Goal: Task Accomplishment & Management: Manage account settings

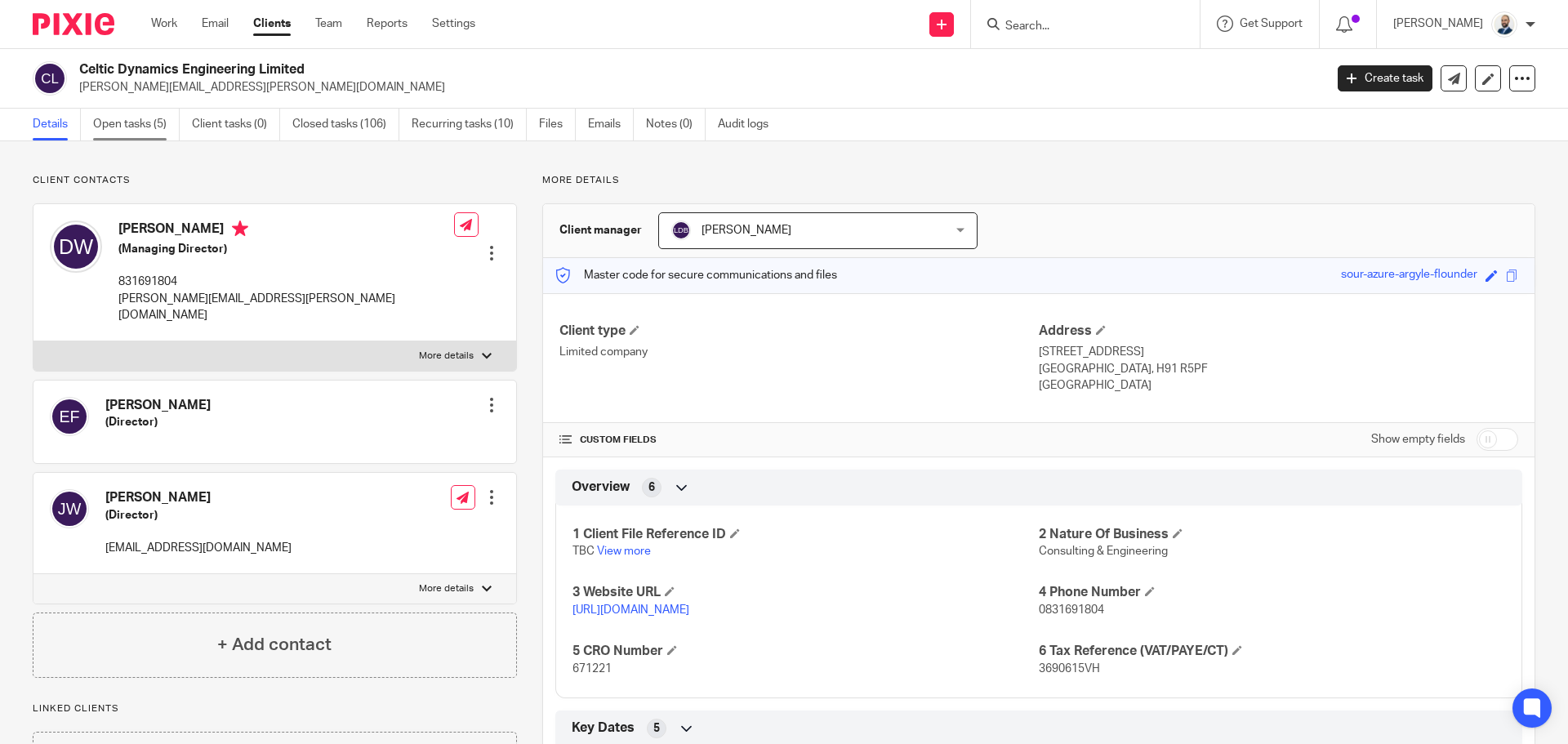
click at [119, 117] on link "Open tasks (5)" at bounding box center [136, 124] width 87 height 32
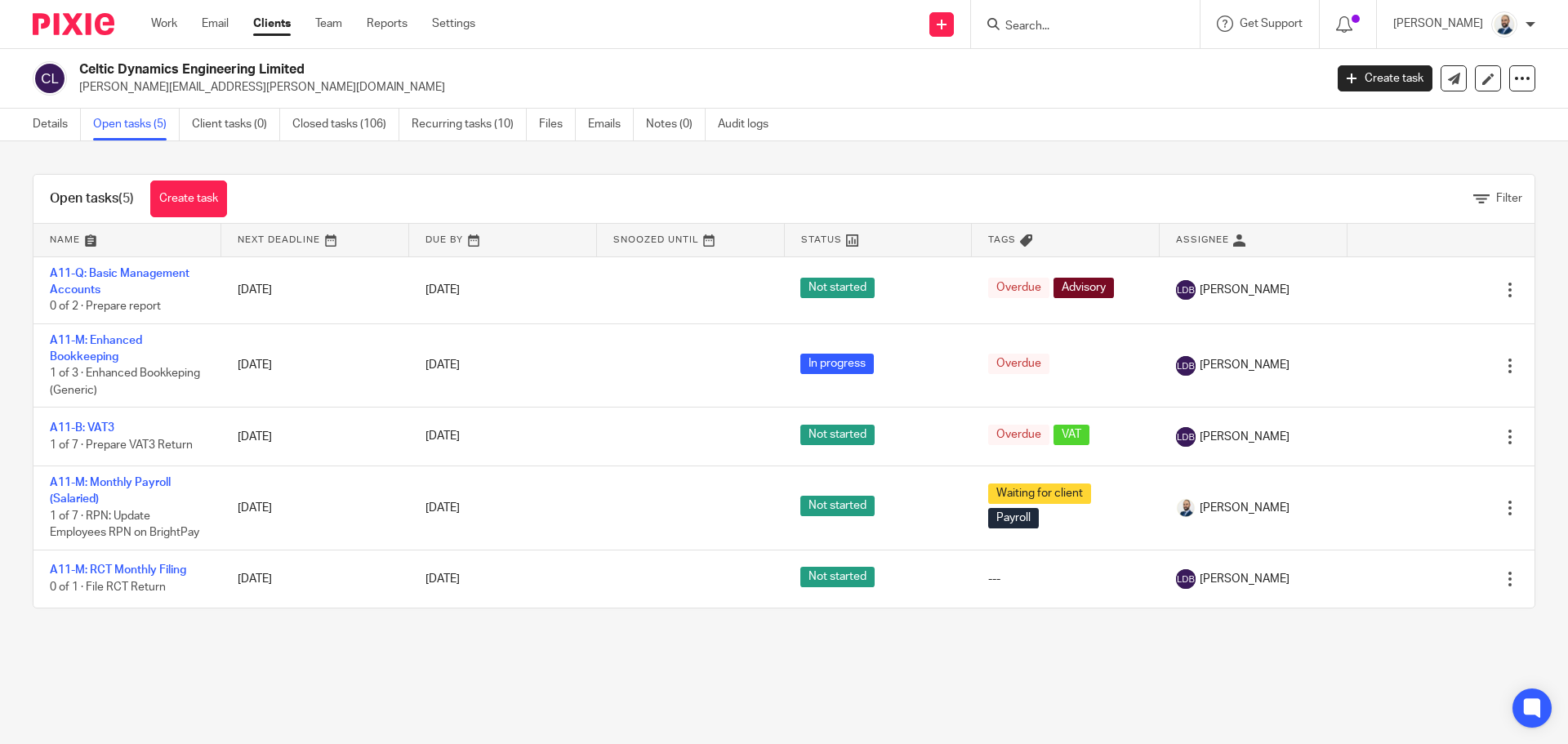
click at [475, 144] on div "Open tasks (5) Create task Filter Name Next Deadline Due By Snoozed Until Statu…" at bounding box center [784, 391] width 1568 height 500
click at [474, 127] on link "Recurring tasks (10)" at bounding box center [469, 124] width 115 height 32
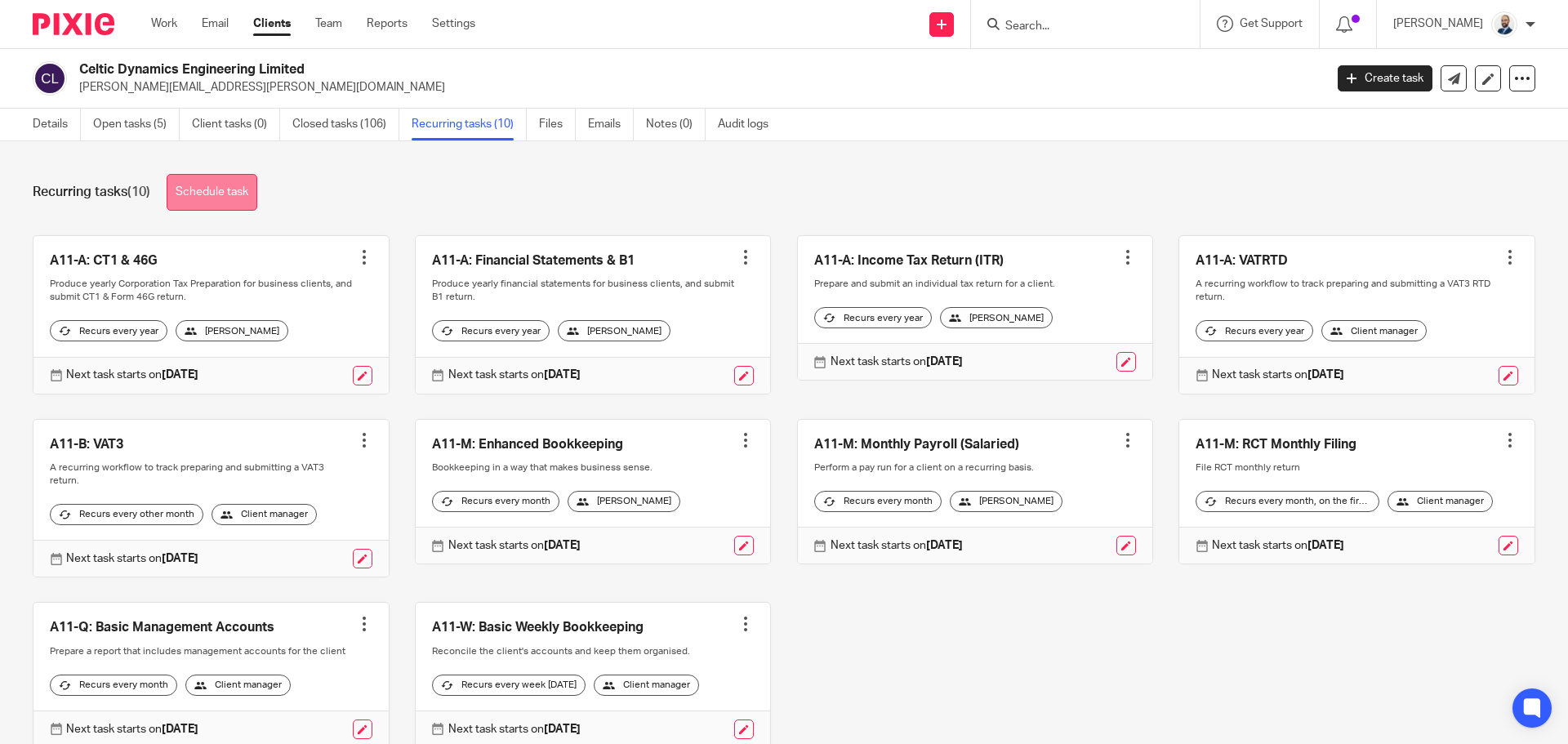
click at [230, 194] on link "Schedule task" at bounding box center [211, 192] width 90 height 36
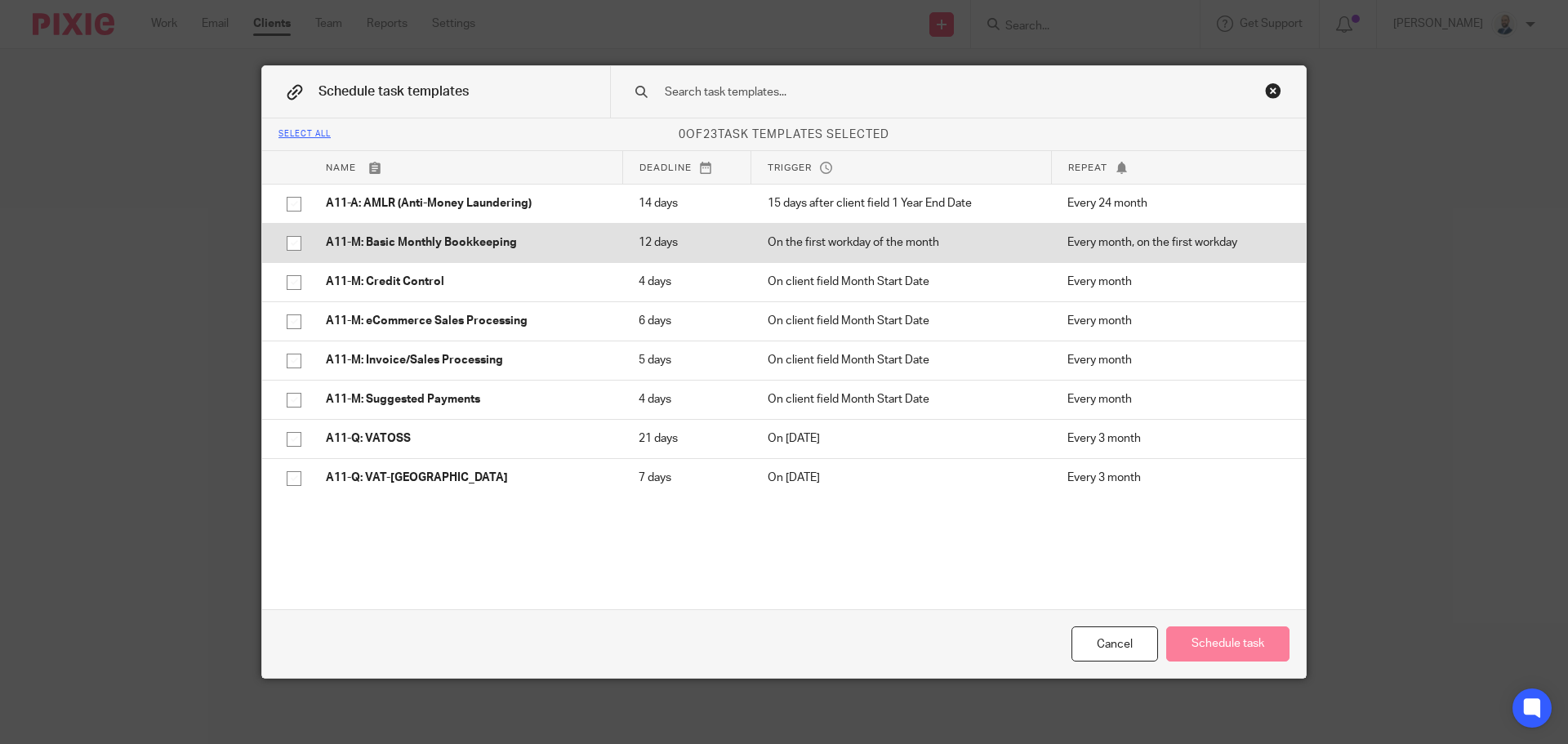
click at [296, 237] on input "checkbox" at bounding box center [294, 243] width 31 height 31
checkbox input "true"
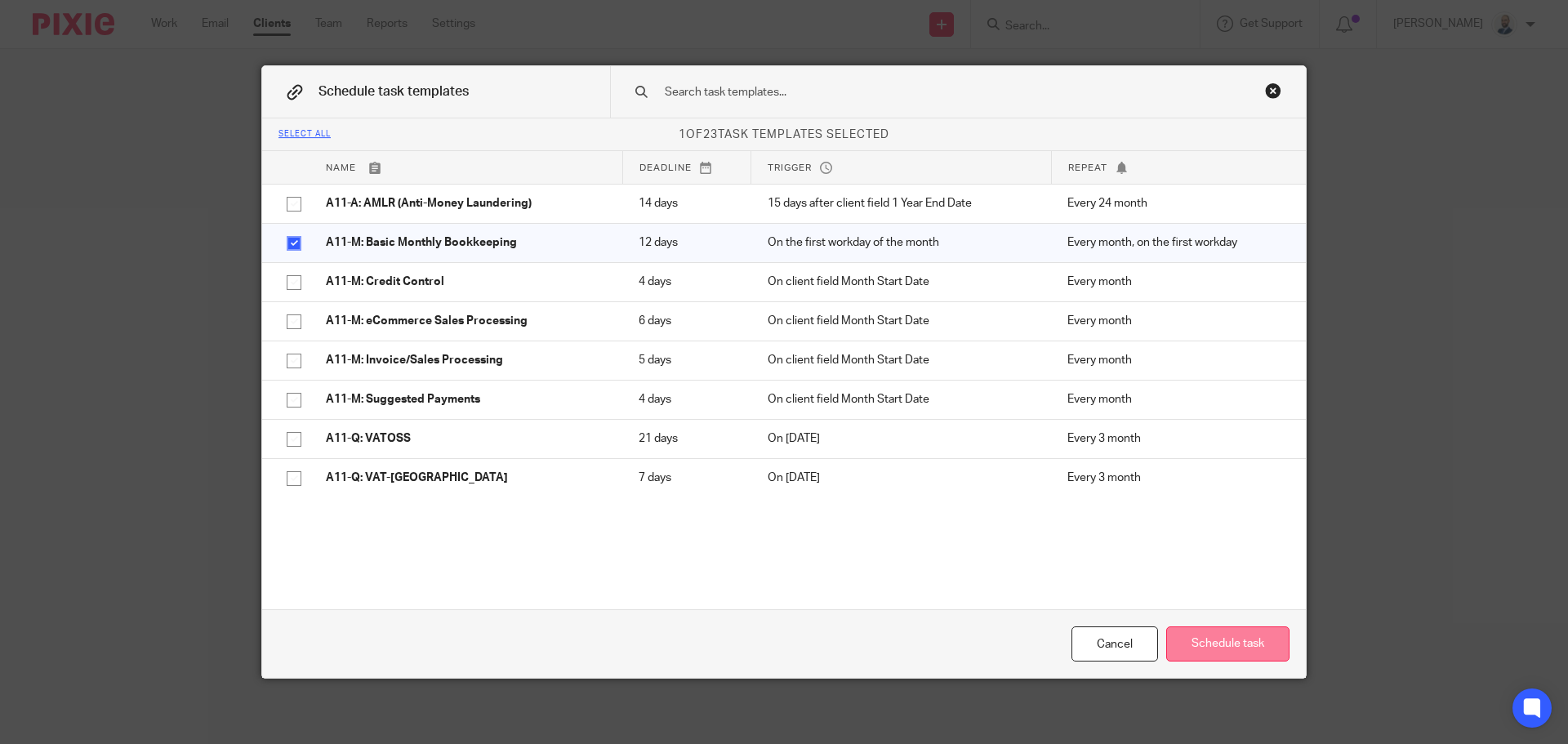
click at [1222, 644] on button "Schedule task" at bounding box center [1227, 644] width 123 height 36
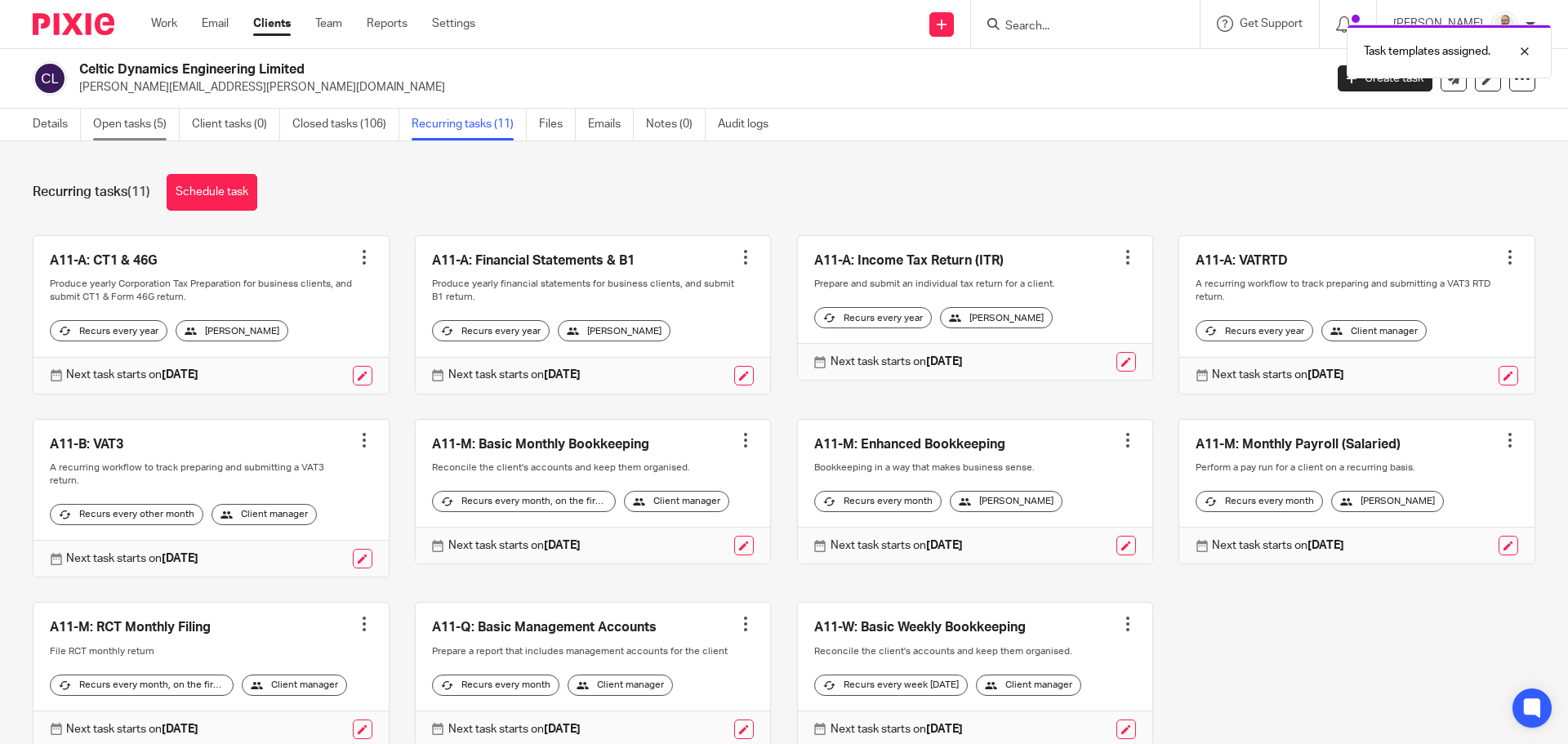
click at [171, 131] on link "Open tasks (5)" at bounding box center [136, 124] width 87 height 32
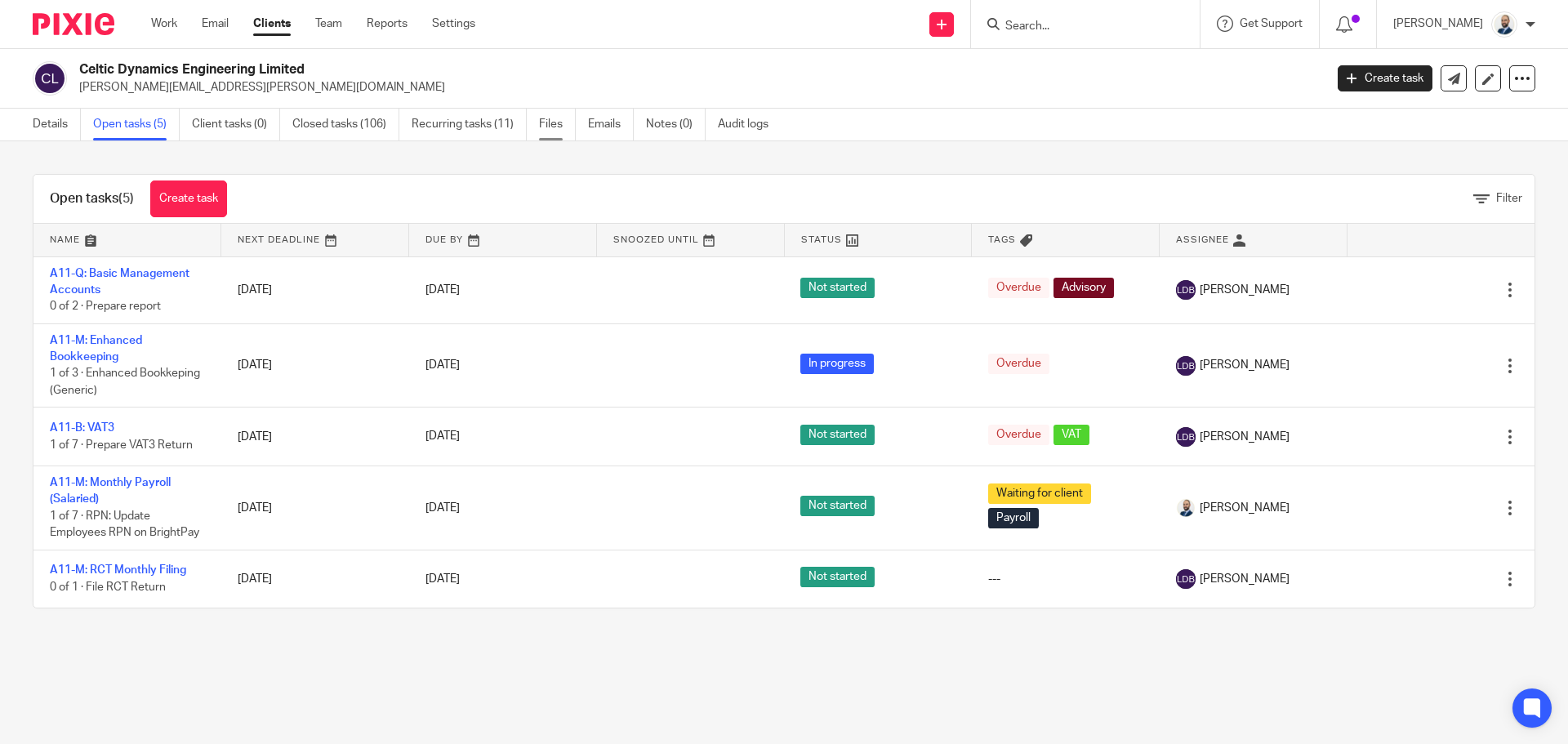
click at [561, 129] on link "Files" at bounding box center [557, 124] width 36 height 32
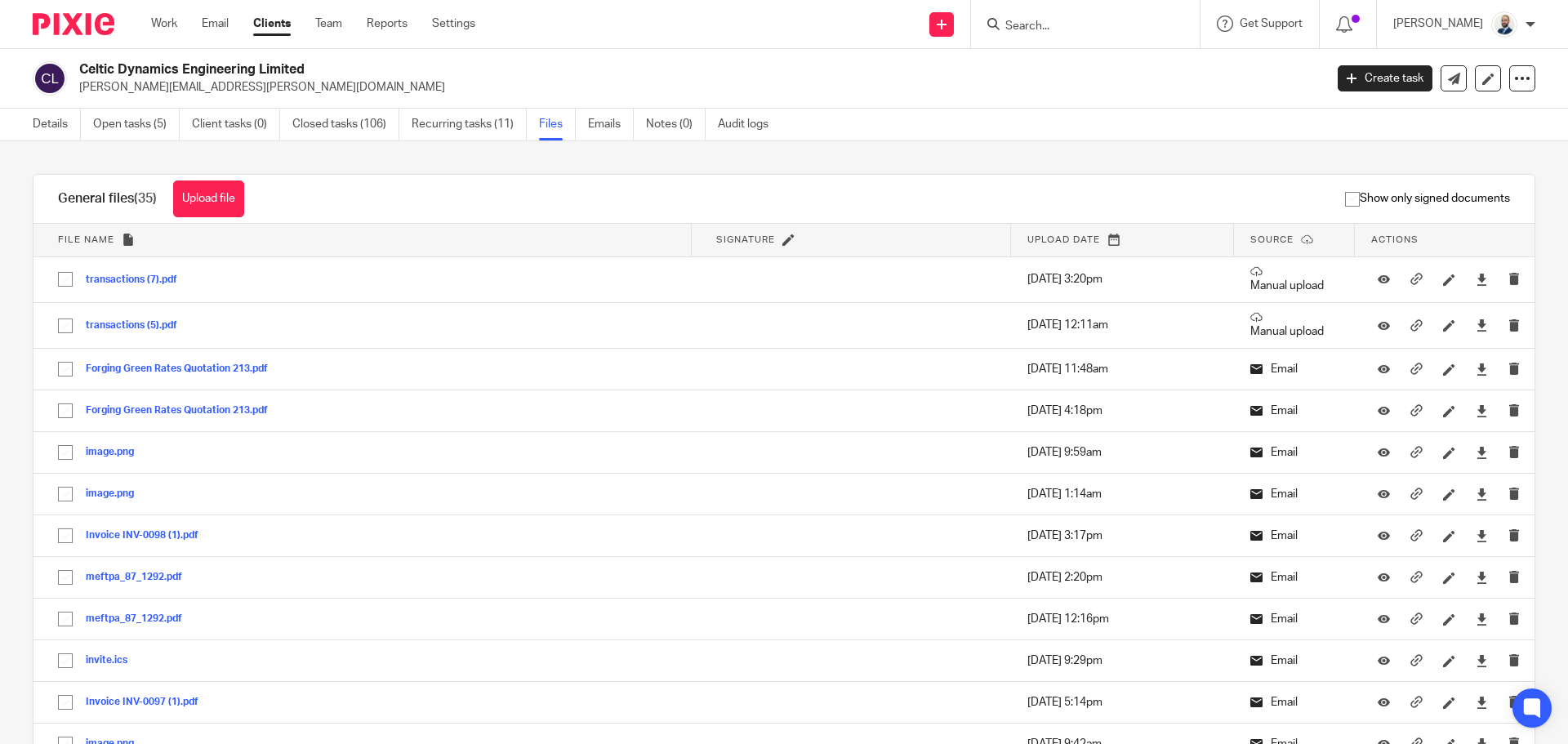
click at [267, 23] on link "Clients" at bounding box center [272, 24] width 37 height 16
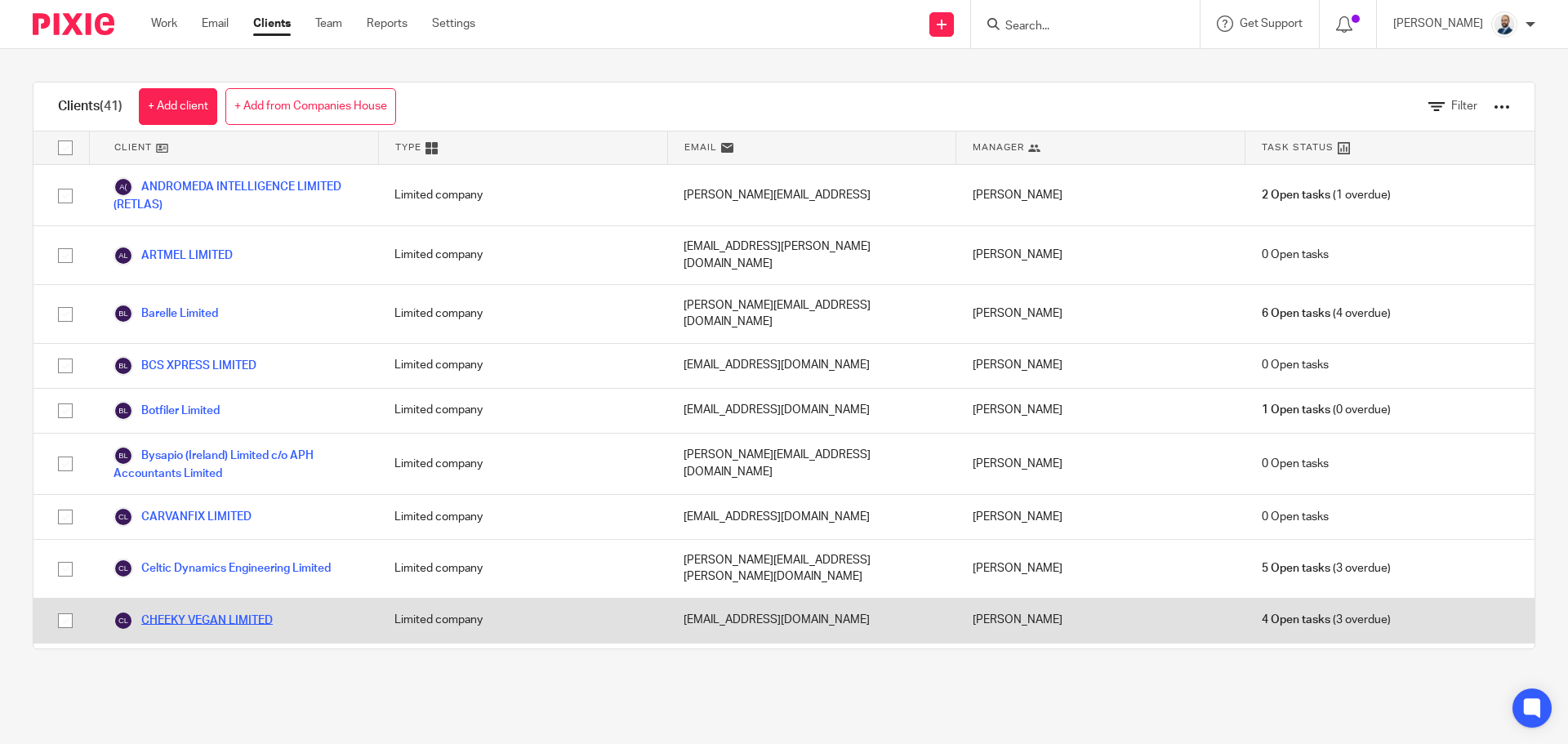
click at [184, 611] on link "CHEEKY VEGAN LIMITED" at bounding box center [193, 620] width 160 height 19
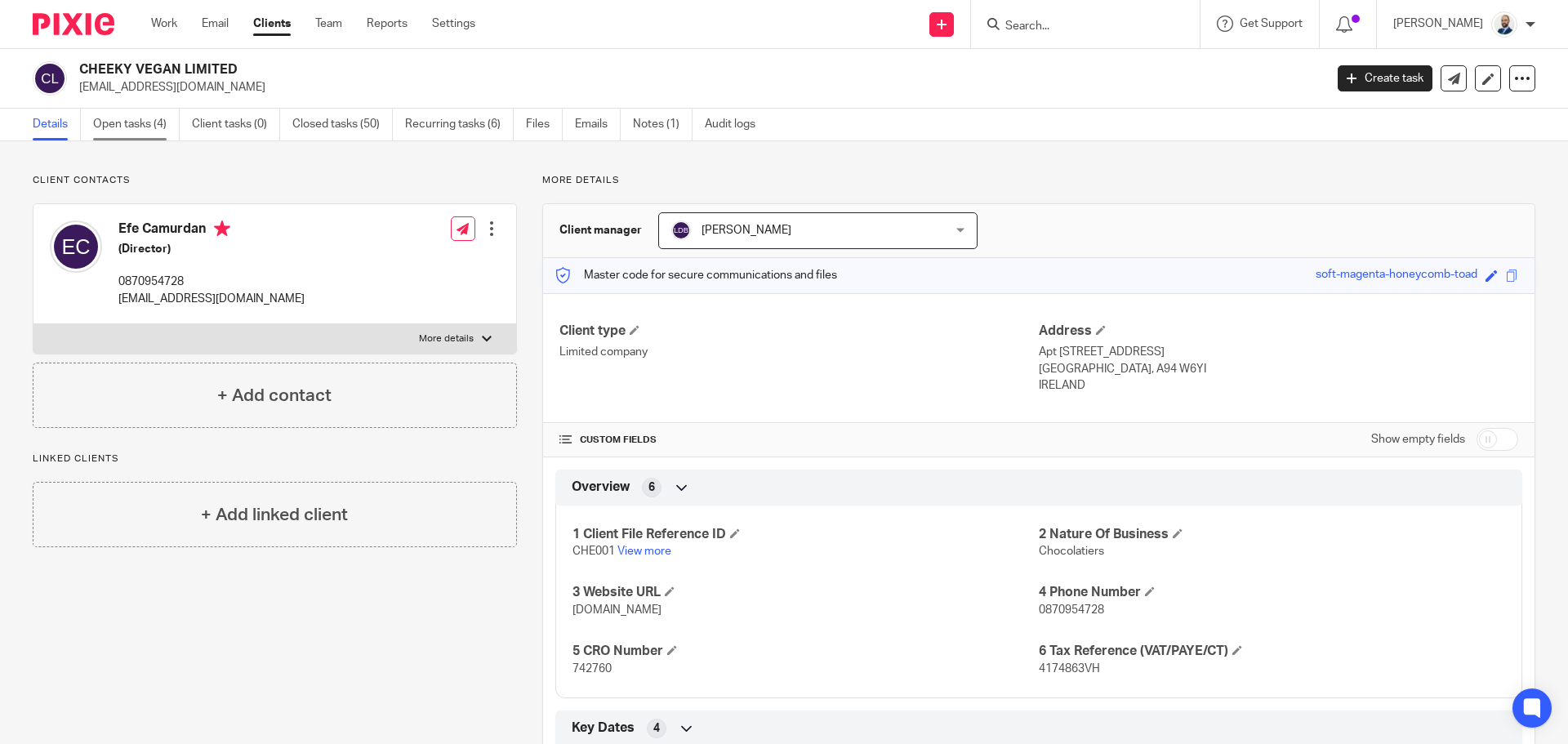
click at [124, 110] on link "Open tasks (4)" at bounding box center [136, 124] width 87 height 32
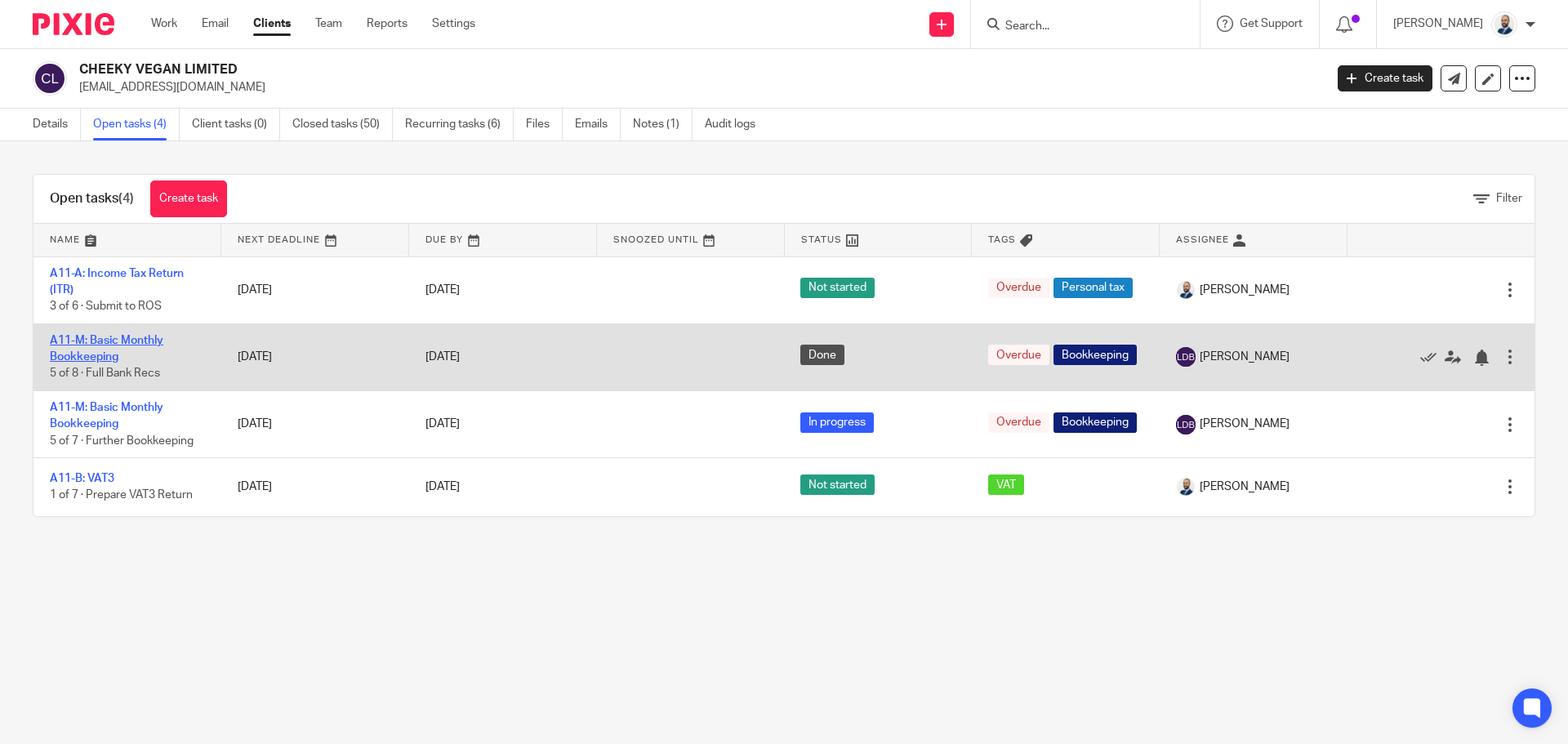
click at [116, 337] on link "A11-M: Basic Monthly Bookkeeping" at bounding box center [107, 348] width 114 height 27
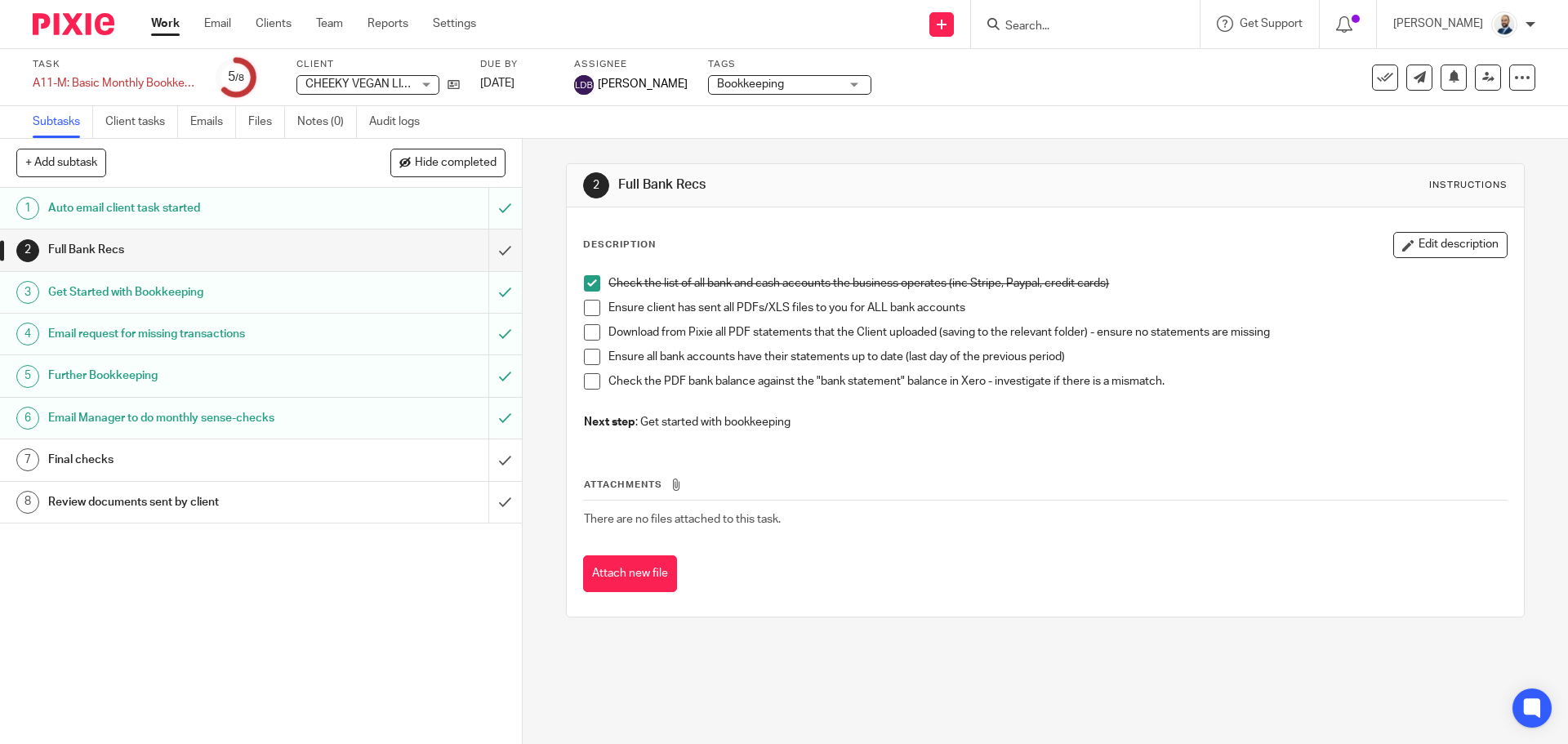
click at [593, 381] on span at bounding box center [592, 381] width 16 height 16
click at [589, 356] on span at bounding box center [592, 356] width 16 height 16
click at [587, 329] on span at bounding box center [592, 333] width 16 height 16
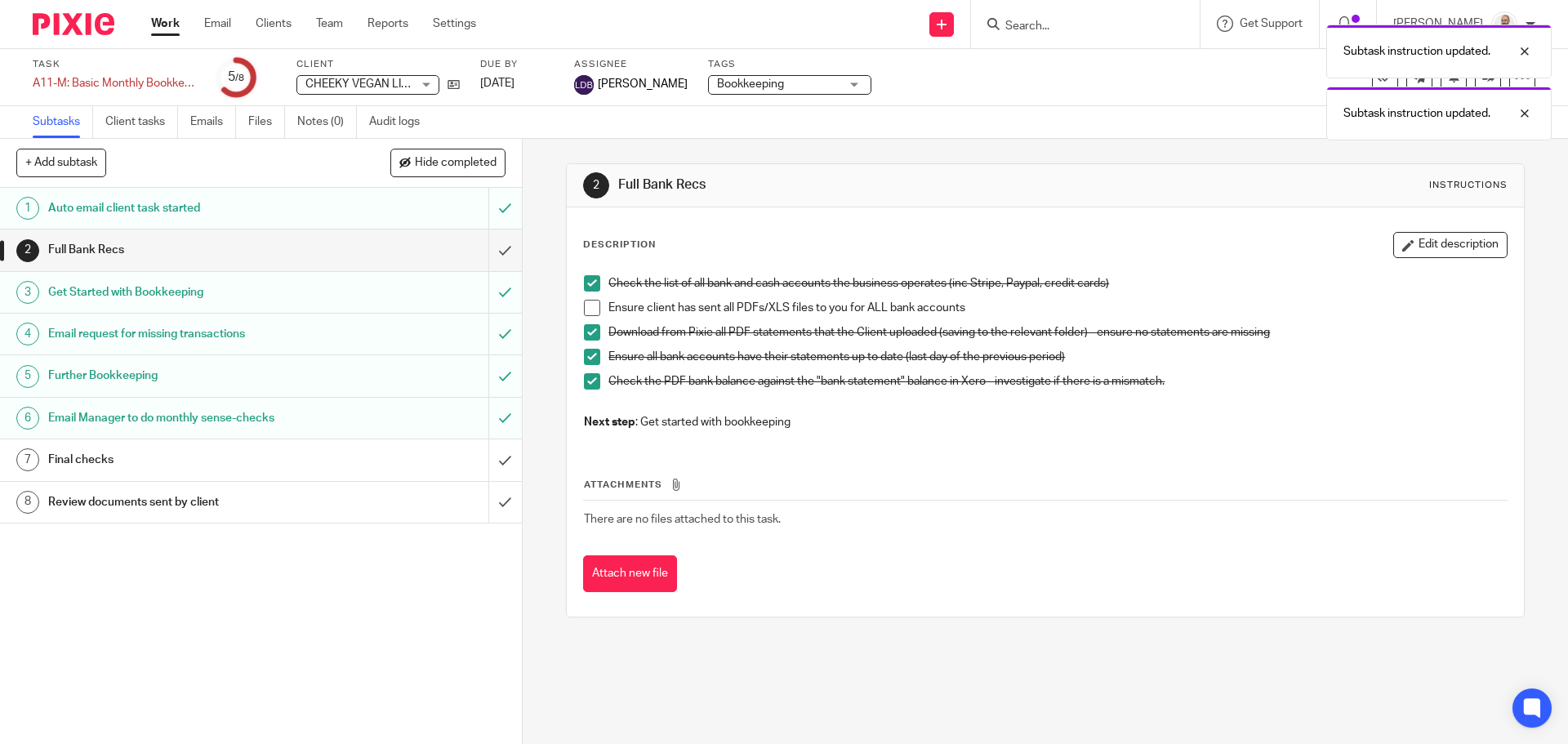
click at [588, 310] on span at bounding box center [592, 308] width 16 height 16
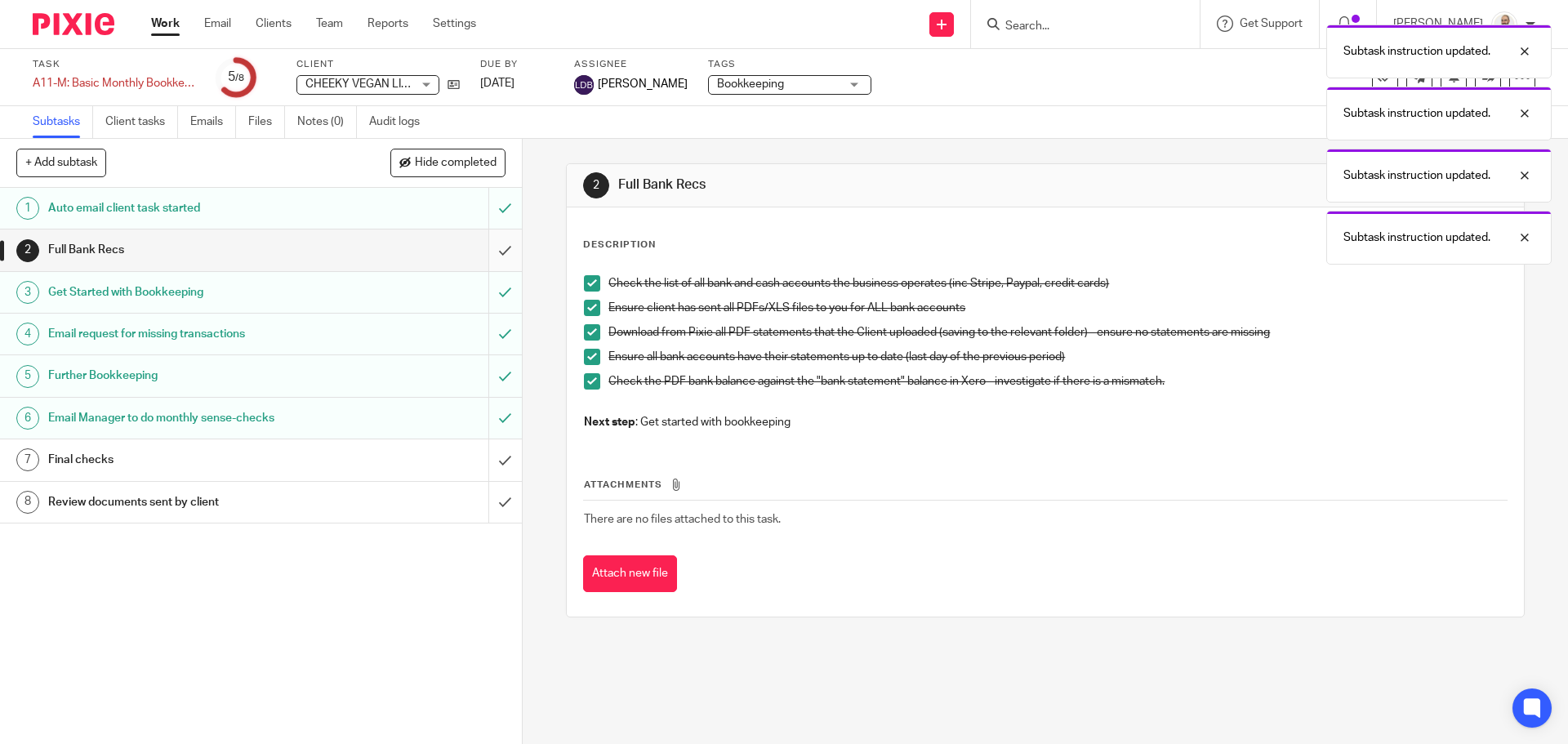
click at [491, 248] on input "submit" at bounding box center [261, 250] width 521 height 41
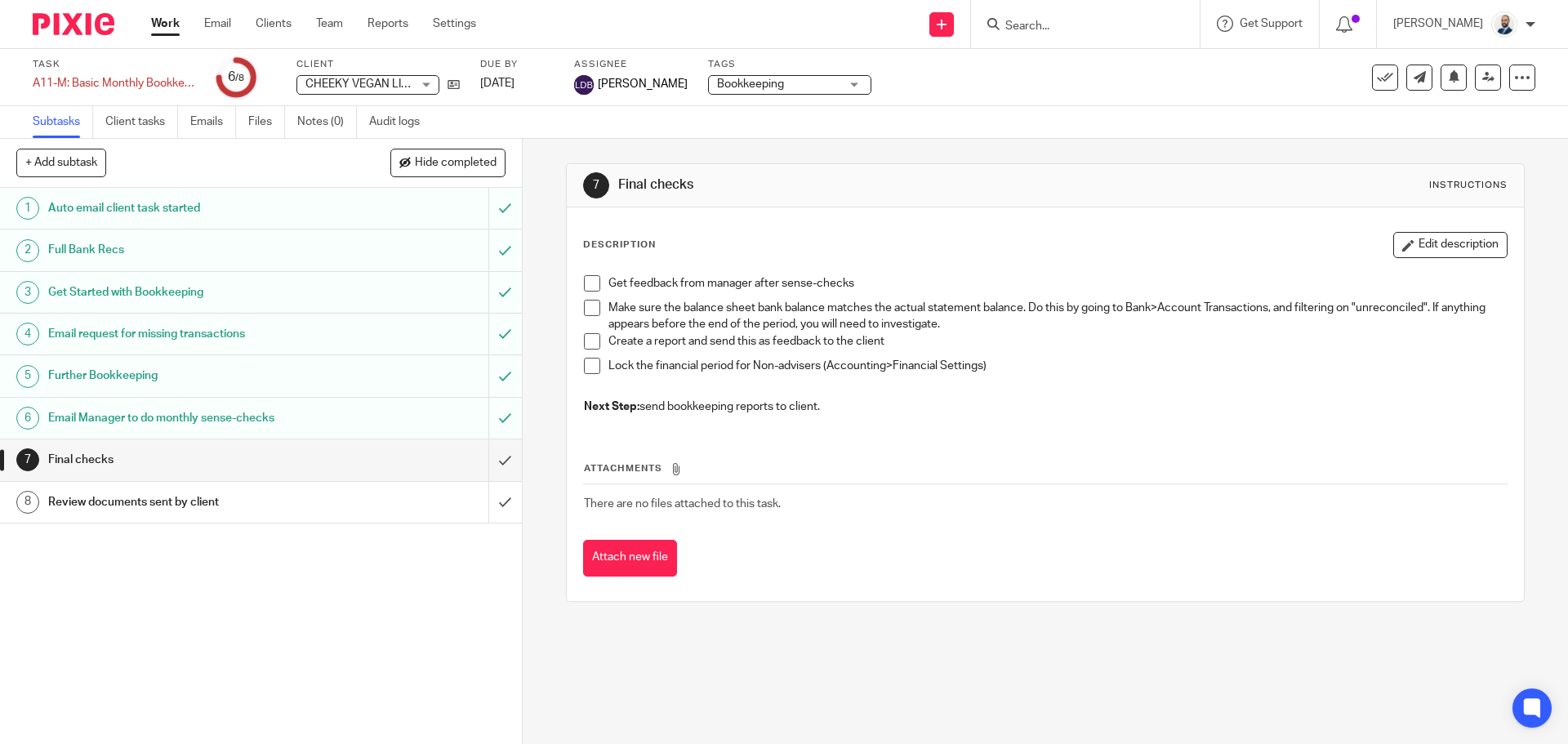
click at [152, 383] on h1 "Further Bookkeeping" at bounding box center [190, 376] width 283 height 25
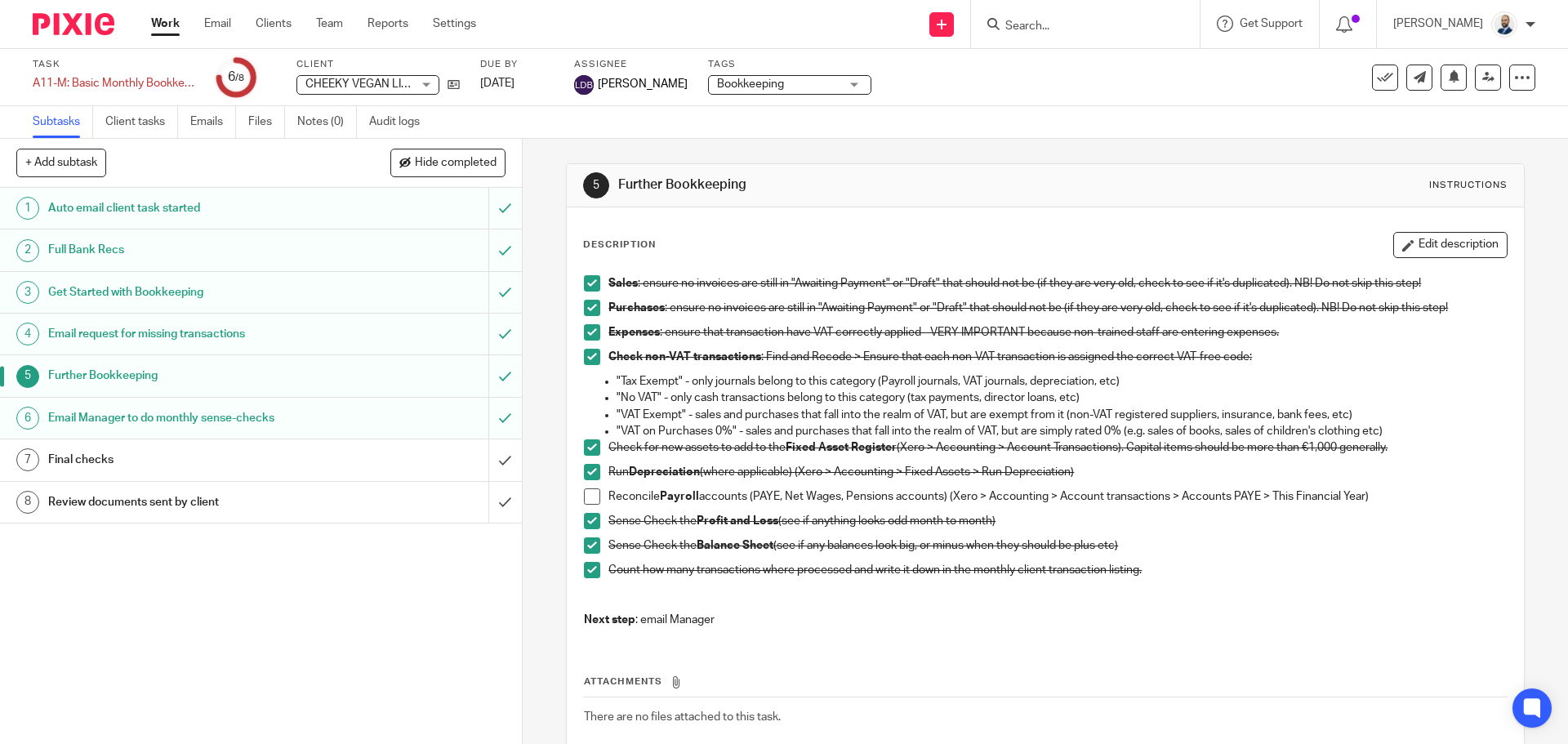
drag, startPoint x: 281, startPoint y: 27, endPoint x: 258, endPoint y: 9, distance: 29.2
click at [281, 27] on link "Clients" at bounding box center [273, 24] width 36 height 16
